Goal: Find specific page/section: Find specific page/section

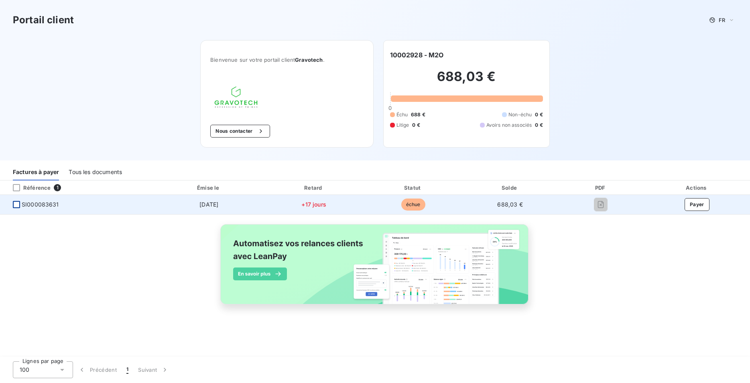
click at [16, 205] on div at bounding box center [16, 204] width 7 height 7
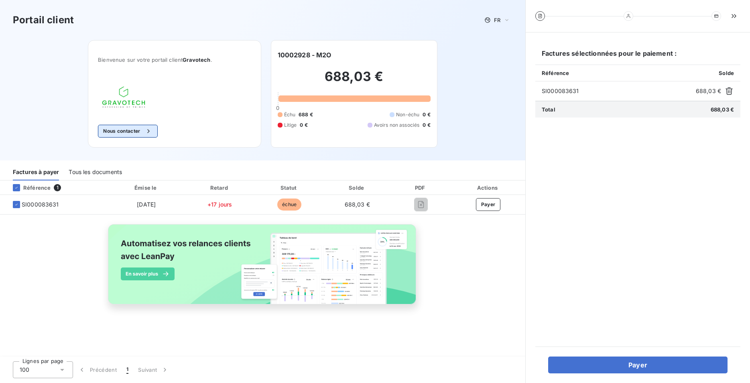
click at [114, 134] on button "Nous contacter" at bounding box center [127, 131] width 59 height 13
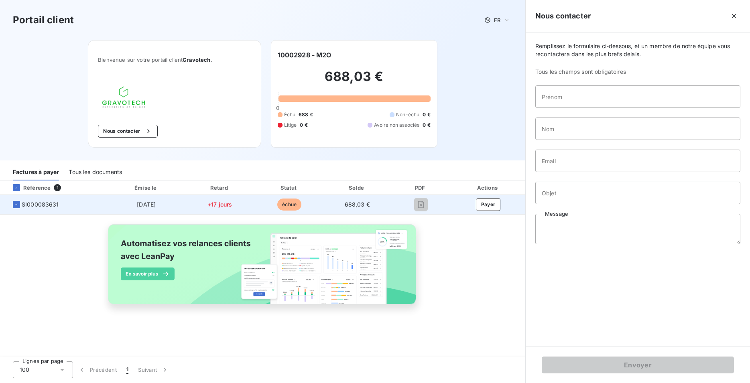
click at [347, 205] on span "688,03 €" at bounding box center [357, 204] width 25 height 7
drag, startPoint x: 57, startPoint y: 205, endPoint x: 23, endPoint y: 204, distance: 33.7
click at [23, 204] on span "SI000083631" at bounding box center [40, 205] width 37 height 8
click at [55, 206] on span "SI000083631" at bounding box center [40, 205] width 37 height 8
drag, startPoint x: 58, startPoint y: 205, endPoint x: 22, endPoint y: 204, distance: 36.5
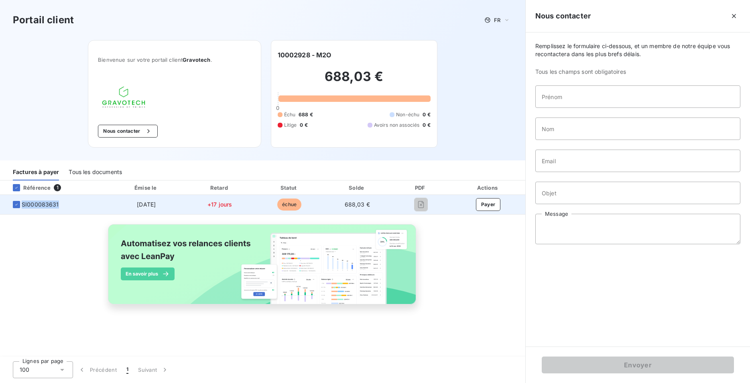
click at [22, 204] on span "SI000083631" at bounding box center [53, 205] width 95 height 8
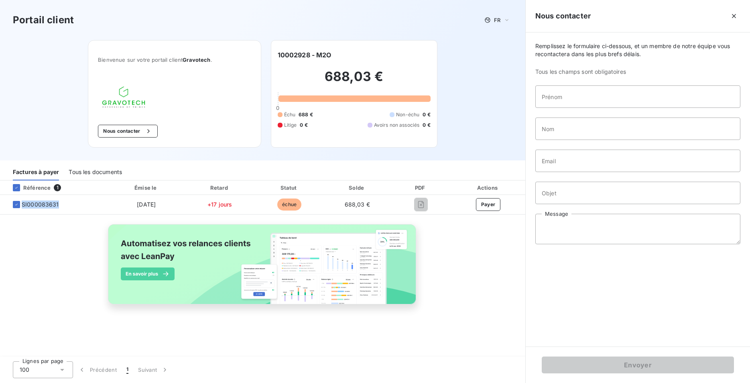
copy span "SI000083631"
